Goal: Learn about a topic

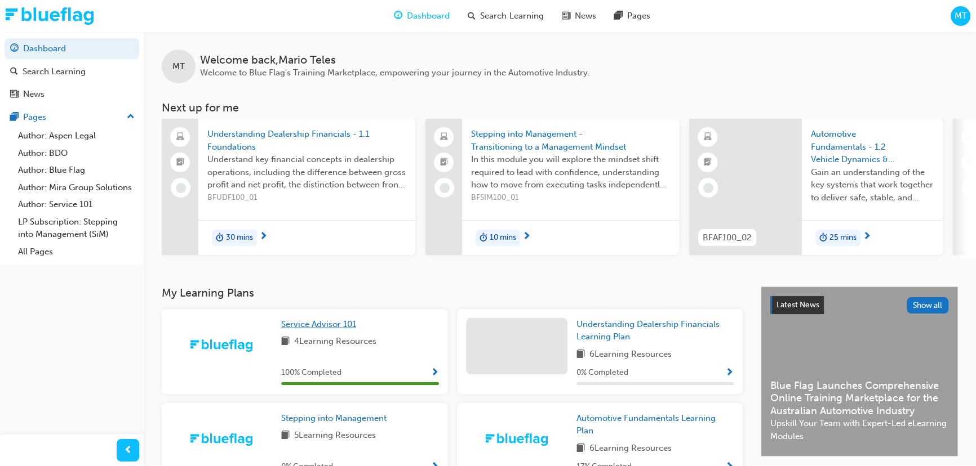
click at [304, 327] on span "Service Advisor 101" at bounding box center [318, 324] width 75 height 10
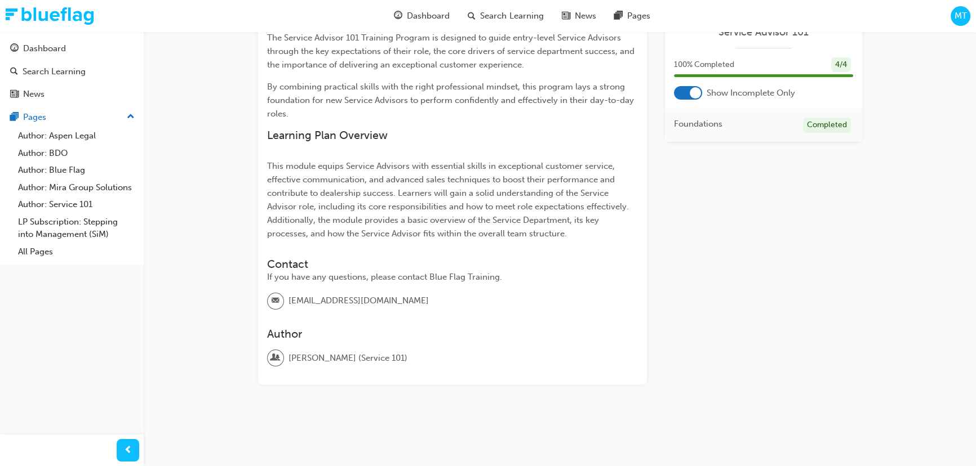
scroll to position [95, 0]
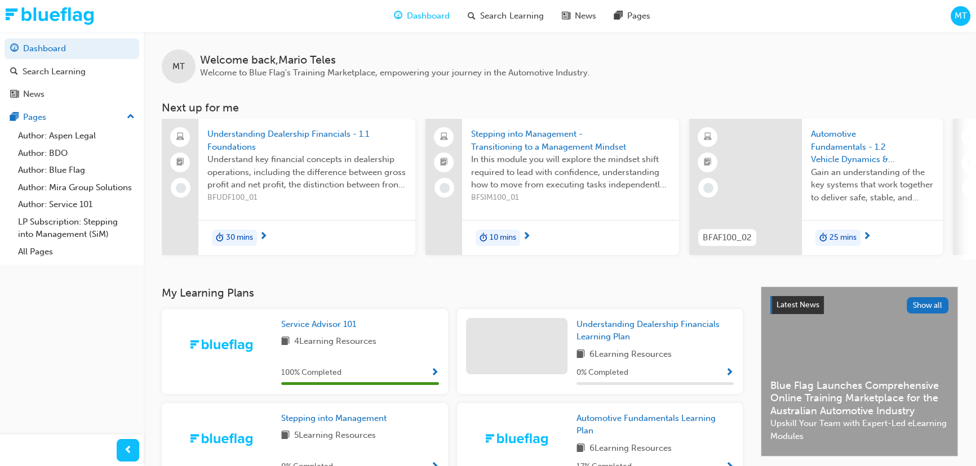
click at [338, 346] on span "4 Learning Resources" at bounding box center [335, 342] width 82 height 14
click at [344, 328] on span "Service Advisor 101" at bounding box center [318, 324] width 75 height 10
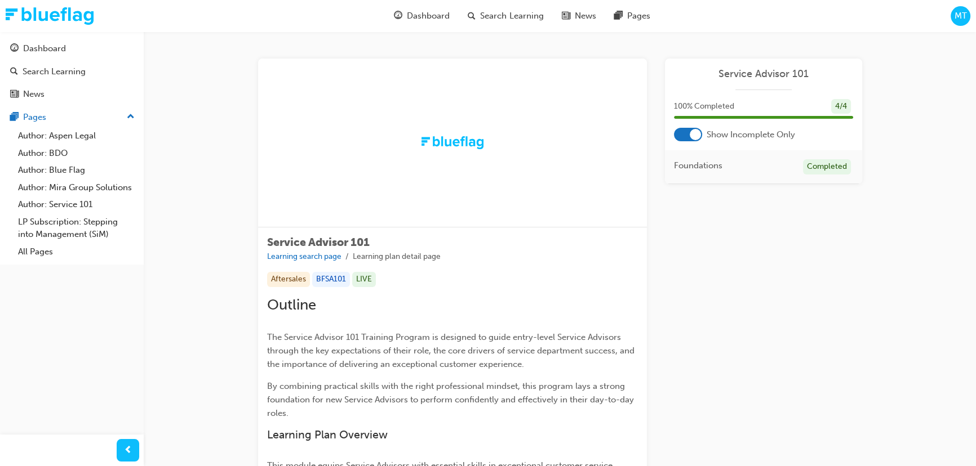
click at [690, 133] on div at bounding box center [694, 134] width 11 height 11
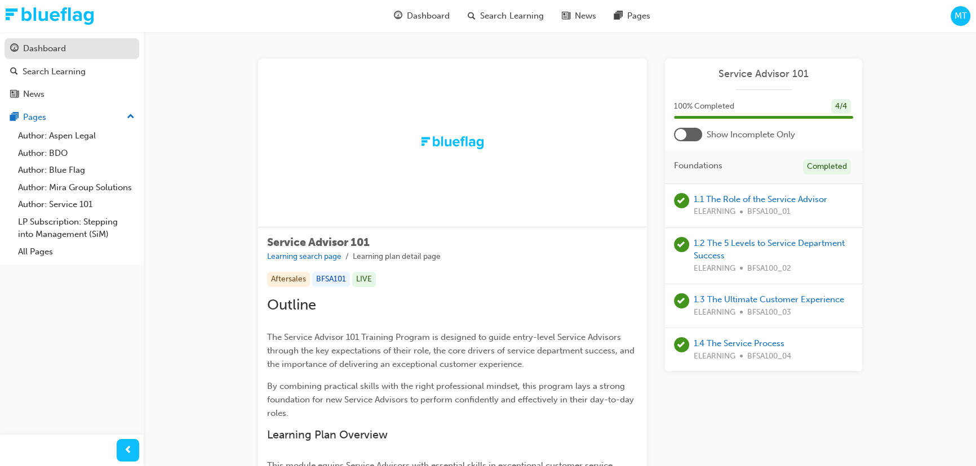
click at [49, 45] on div "Dashboard" at bounding box center [44, 48] width 43 height 13
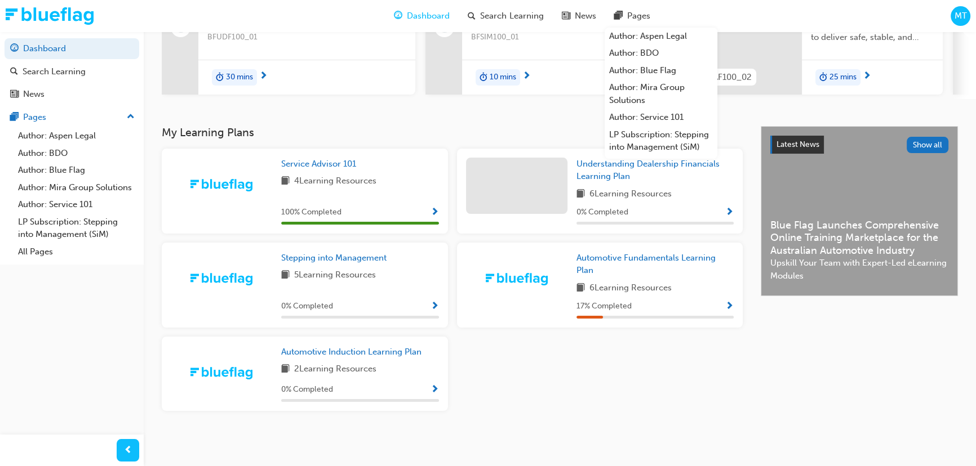
scroll to position [112, 0]
